Goal: Check status: Check status

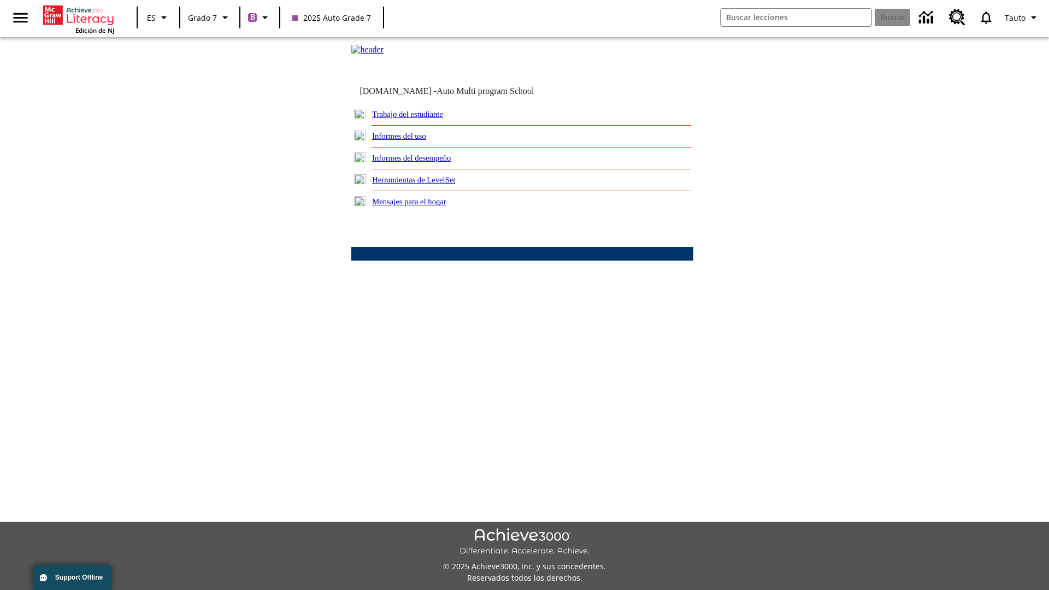
click at [426, 162] on link "Informes del desempeño" at bounding box center [411, 158] width 79 height 9
click at [0, 0] on link "¿Cómo se están desempeñando mis estudiantes en su habilidad lectora?" at bounding box center [0, 0] width 0 height 0
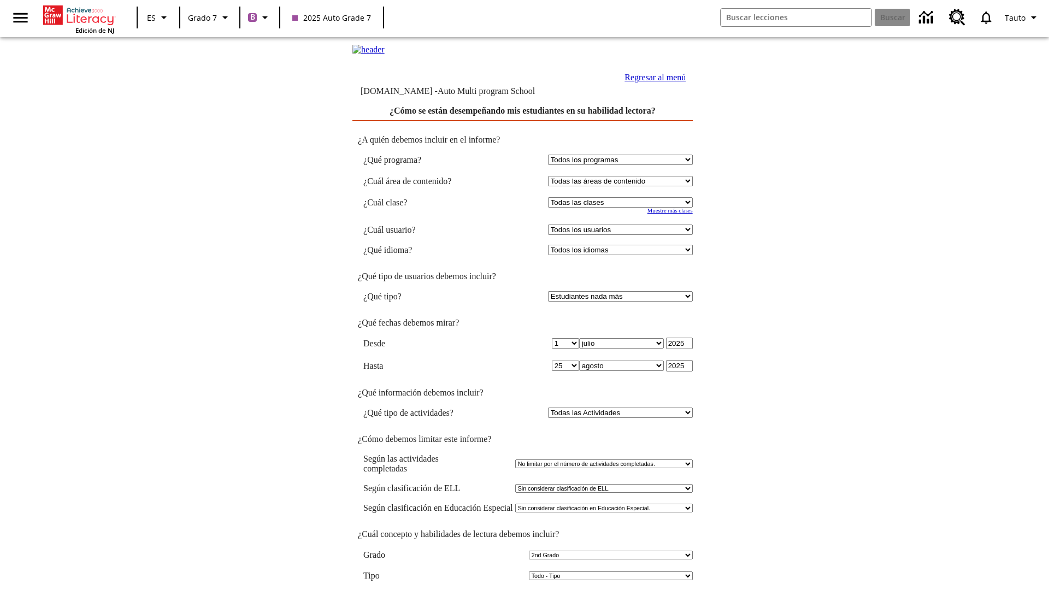
select select "2"
select select "2349292"
